Goal: Task Accomplishment & Management: Manage account settings

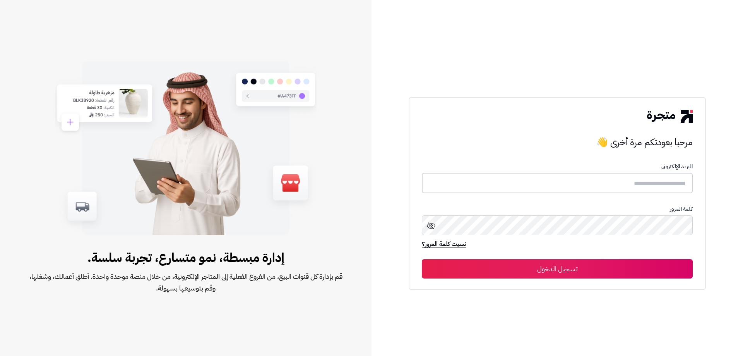
type input "**********"
click at [494, 270] on button "تسجيل الدخول" at bounding box center [557, 267] width 271 height 19
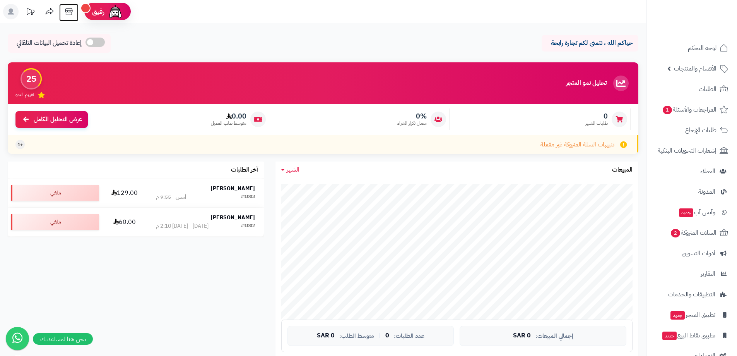
click at [70, 10] on icon at bounding box center [68, 11] width 7 height 7
click at [69, 14] on icon at bounding box center [68, 11] width 15 height 15
